Goal: Information Seeking & Learning: Learn about a topic

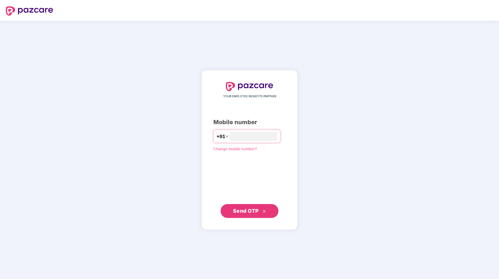
type input "**********"
click at [247, 212] on span "Send OTP" at bounding box center [246, 211] width 26 height 6
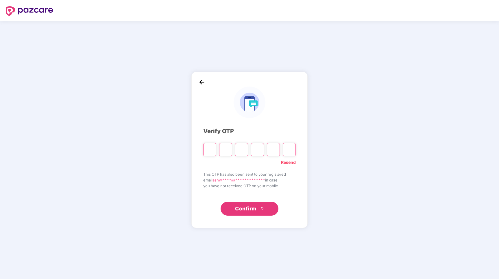
type input "*"
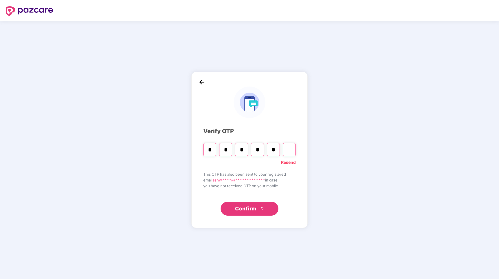
type input "*"
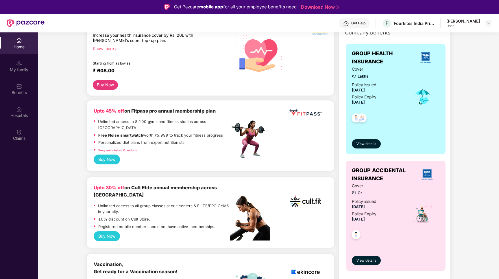
scroll to position [78, 0]
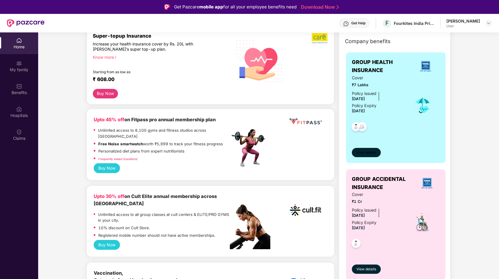
click at [368, 153] on span "View details" at bounding box center [367, 152] width 20 height 5
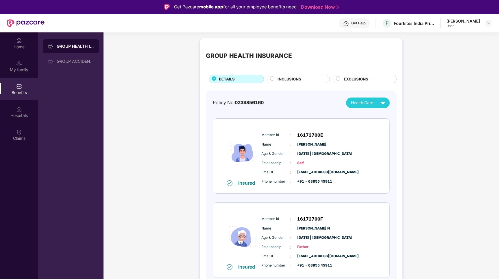
click at [297, 80] on span "INCLUSIONS" at bounding box center [290, 79] width 24 height 6
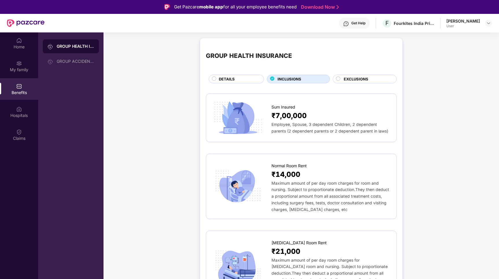
click at [364, 81] on span "EXCLUSIONS" at bounding box center [356, 79] width 25 height 6
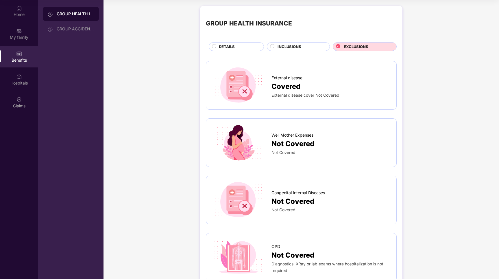
click at [239, 50] on div "DETAILS" at bounding box center [238, 47] width 45 height 7
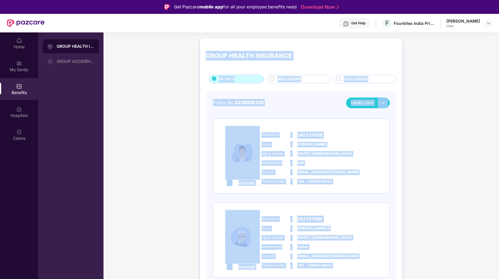
drag, startPoint x: 383, startPoint y: 258, endPoint x: 203, endPoint y: 57, distance: 270.1
click at [203, 57] on div "GROUP HEALTH INSURANCE DETAILS INCLUSIONS EXCLUSIONS Policy No: 0239856160 Heal…" at bounding box center [301, 213] width 202 height 351
copy div "GROUP HEALTH INSURANCE DETAILS INCLUSIONS EXCLUSIONS Policy No: 0239856160 Heal…"
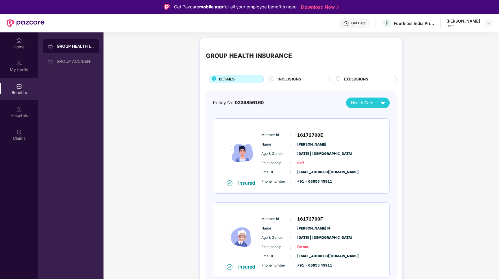
click at [288, 79] on span "INCLUSIONS" at bounding box center [290, 79] width 24 height 6
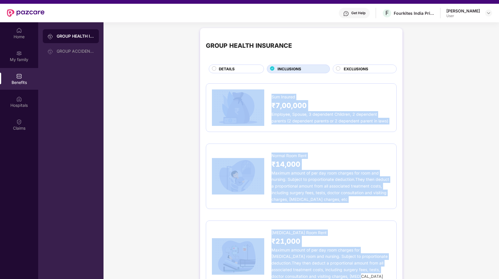
scroll to position [12, 0]
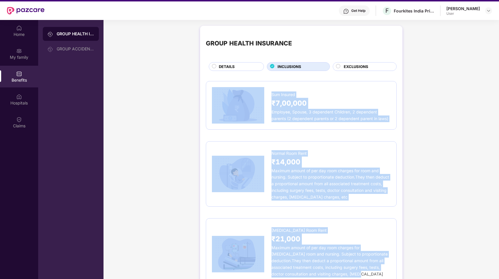
drag, startPoint x: 201, startPoint y: 93, endPoint x: 313, endPoint y: 276, distance: 215.3
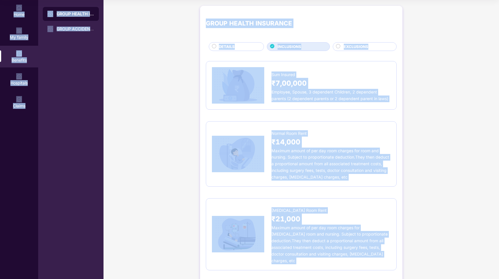
scroll to position [0, 0]
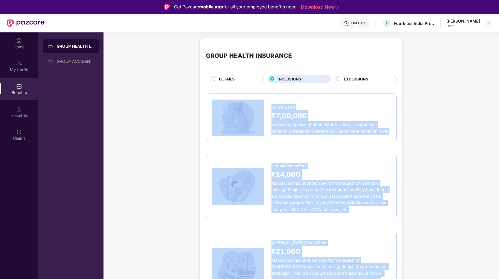
drag, startPoint x: 395, startPoint y: 250, endPoint x: 217, endPoint y: 88, distance: 240.8
copy div "Lor Ipsumdo ₹5,08,209 Sitametc, Adipis, 0 elitseddo Eiusmodt, 2 incididun utlab…"
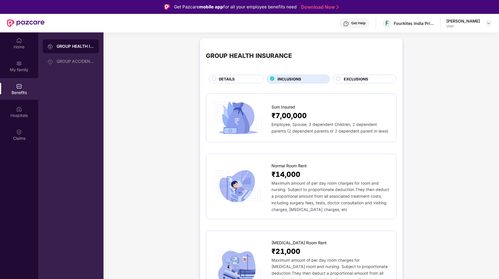
click at [342, 77] on div "EXCLUSIONS" at bounding box center [367, 79] width 53 height 7
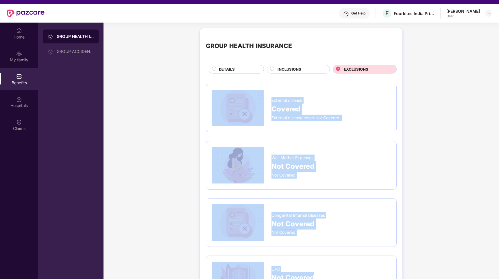
scroll to position [10, 0]
drag, startPoint x: 201, startPoint y: 93, endPoint x: 369, endPoint y: 278, distance: 250.2
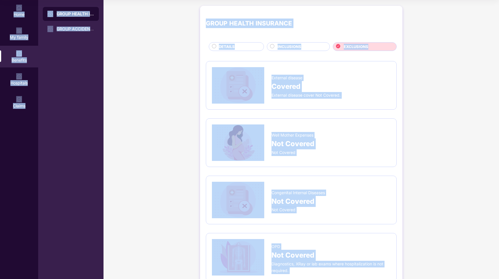
scroll to position [0, 0]
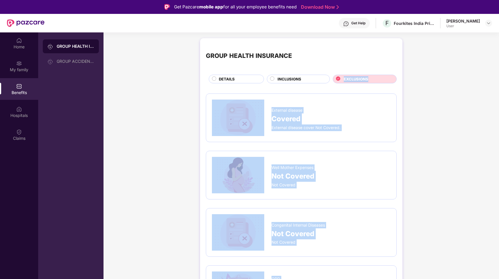
drag, startPoint x: 346, startPoint y: 268, endPoint x: 342, endPoint y: 79, distance: 188.9
copy div "EXCLUSIONS External disease Covered External disease cover Not Covered. Well Mo…"
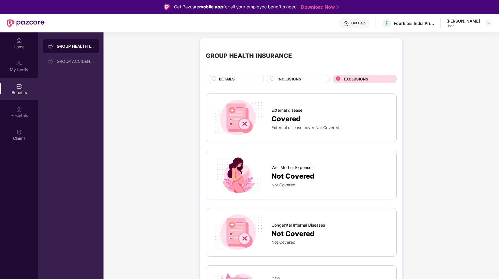
click at [239, 76] on div "DETAILS" at bounding box center [238, 79] width 45 height 7
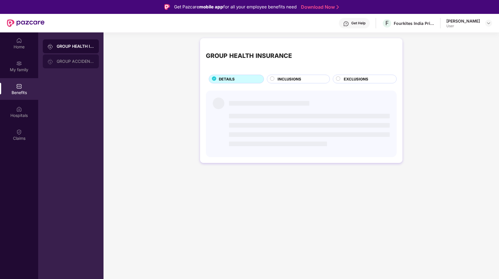
click at [71, 62] on div "GROUP ACCIDENTAL INSURANCE" at bounding box center [76, 61] width 38 height 5
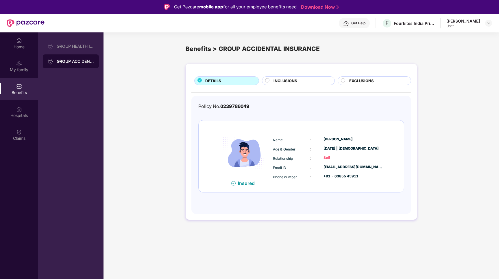
click at [281, 78] on span "INCLUSIONS" at bounding box center [286, 81] width 24 height 6
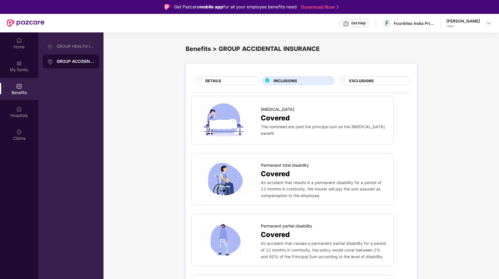
click at [231, 82] on div "DETAILS" at bounding box center [229, 81] width 54 height 7
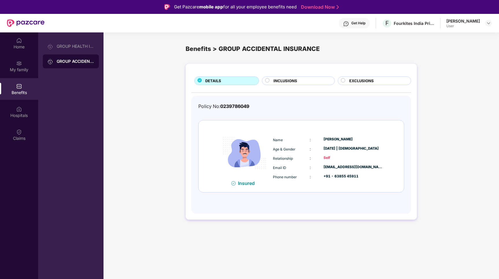
scroll to position [32, 0]
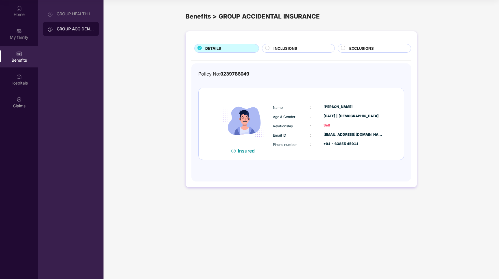
click at [305, 54] on div "DETAILS INCLUSIONS EXCLUSIONS Policy No: 0239786049 Insured Name : [PERSON_NAME…" at bounding box center [301, 109] width 231 height 156
click at [305, 50] on div "INCLUSIONS" at bounding box center [301, 48] width 61 height 7
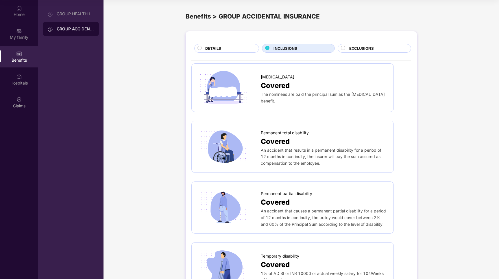
click at [299, 81] on div "Covered" at bounding box center [324, 85] width 127 height 11
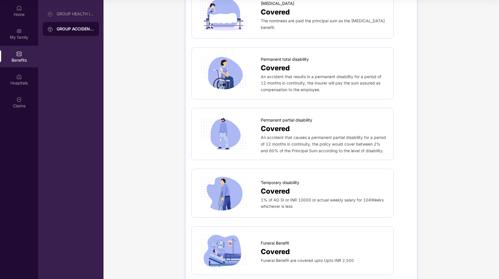
scroll to position [0, 0]
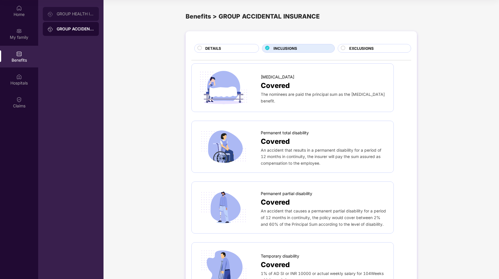
click at [57, 10] on div "GROUP HEALTH INSURANCE" at bounding box center [71, 14] width 56 height 14
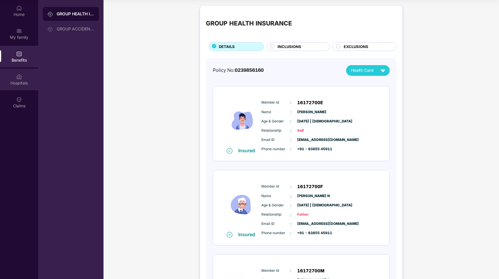
click at [16, 75] on div "Hospitals" at bounding box center [19, 80] width 38 height 22
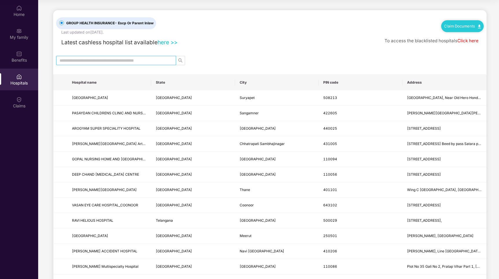
click at [109, 63] on input "text" at bounding box center [114, 60] width 108 height 6
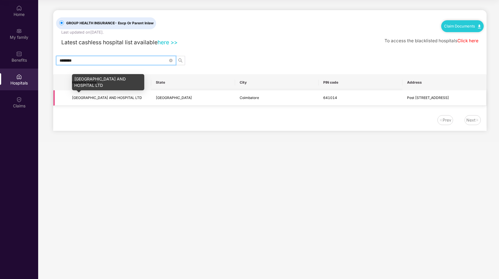
type input "********"
click at [79, 99] on span "[GEOGRAPHIC_DATA] AND HOSPITAL LTD" at bounding box center [107, 97] width 70 height 4
click at [100, 58] on input "********" at bounding box center [114, 60] width 108 height 6
